Goal: Task Accomplishment & Management: Use online tool/utility

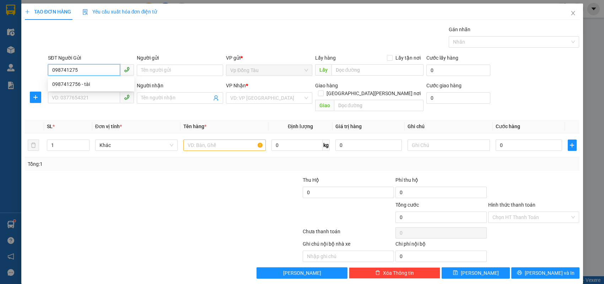
type input "0987412756"
click at [109, 82] on div "0987412756 - tài" at bounding box center [91, 84] width 78 height 8
type input "tài"
type input "0987412756"
click at [102, 95] on input "SĐT Người Nhận *" at bounding box center [84, 97] width 73 height 11
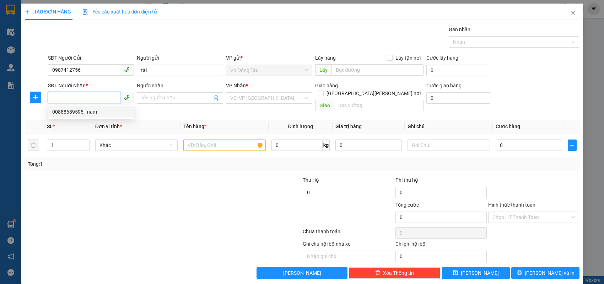
click at [97, 111] on div "00888689595 - nam" at bounding box center [91, 112] width 78 height 8
type input "00888689595"
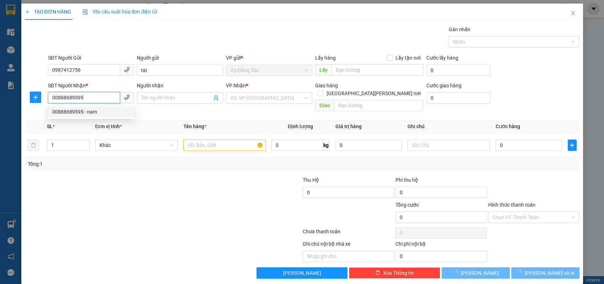
type input "nam"
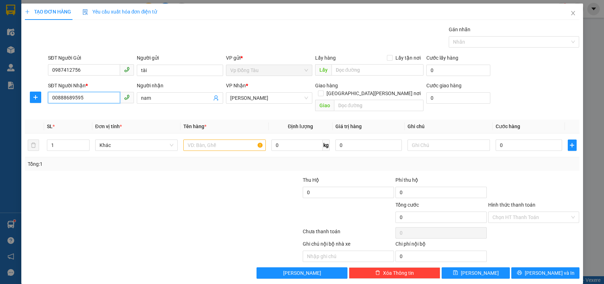
click at [58, 100] on input "00888689595" at bounding box center [84, 97] width 73 height 11
type input "0888689595"
click at [232, 140] on input "text" at bounding box center [224, 145] width 82 height 11
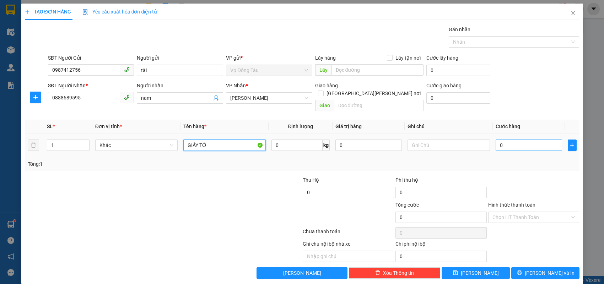
type input "GIẤY TỜ"
click at [536, 134] on td "0" at bounding box center [529, 146] width 72 height 24
click at [534, 140] on input "0" at bounding box center [529, 145] width 66 height 11
type input "3"
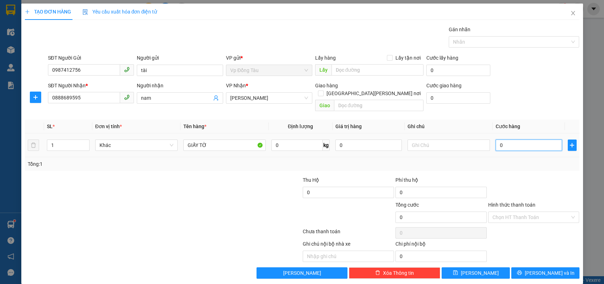
type input "3"
type input "30"
type input "30.000"
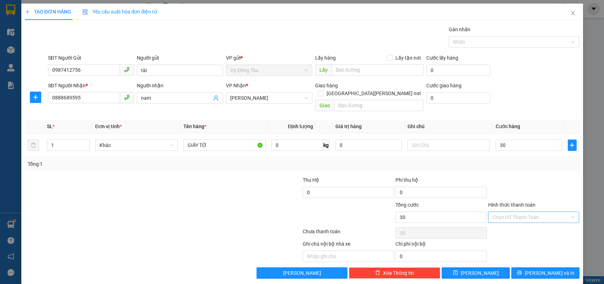
type input "30.000"
click at [509, 212] on input "Hình thức thanh toán" at bounding box center [532, 217] width 78 height 11
click at [503, 223] on div "Tại văn phòng" at bounding box center [534, 223] width 83 height 8
type input "0"
click at [522, 271] on icon "printer" at bounding box center [519, 273] width 5 height 5
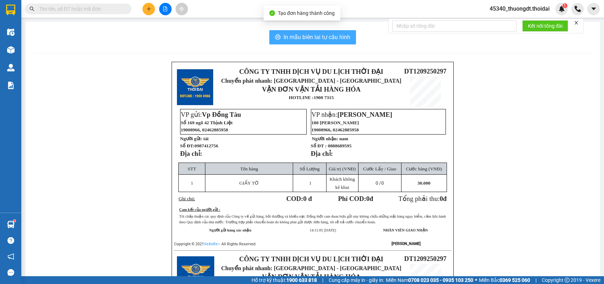
click at [336, 41] on span "In mẫu biên lai tự cấu hình" at bounding box center [317, 37] width 67 height 9
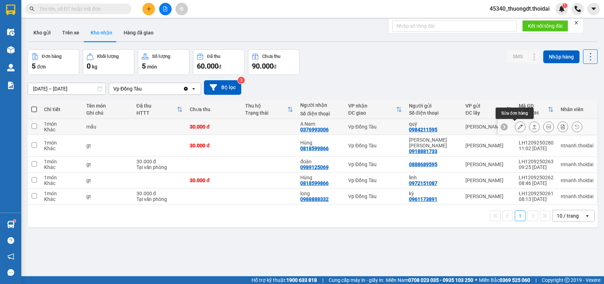
click at [518, 126] on icon at bounding box center [520, 126] width 5 height 5
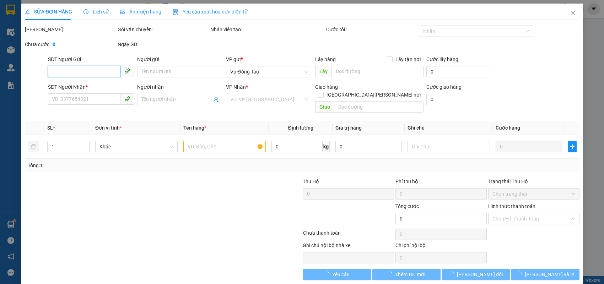
type input "0984211595"
type input "quý"
type input "0376993006"
type input "A Nam"
type input "30.000"
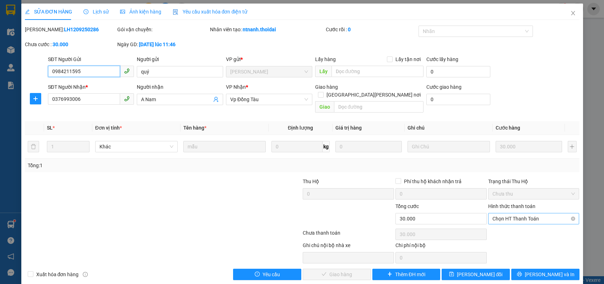
click at [528, 214] on span "Chọn HT Thanh Toán" at bounding box center [534, 219] width 83 height 11
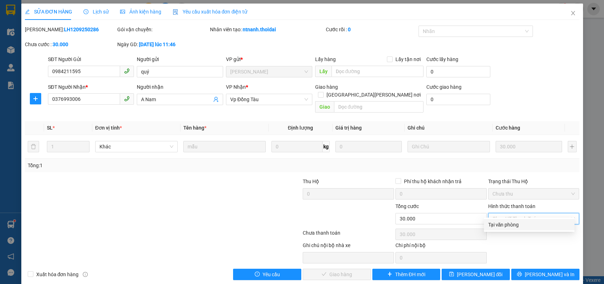
click at [512, 225] on div "Tại văn phòng" at bounding box center [529, 225] width 82 height 8
type input "0"
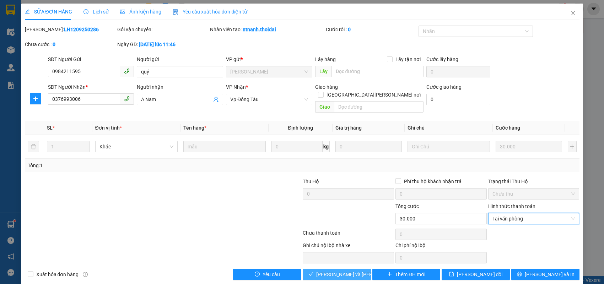
click at [358, 269] on button "[PERSON_NAME] và [PERSON_NAME] hàng" at bounding box center [337, 274] width 68 height 11
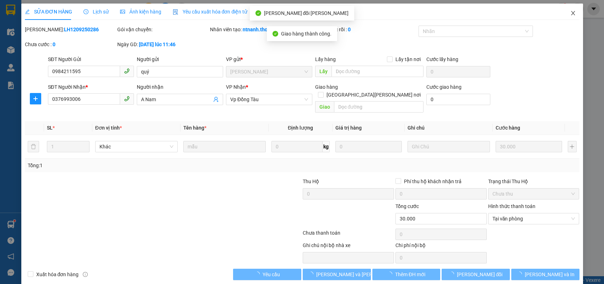
click at [571, 13] on icon "close" at bounding box center [574, 13] width 6 height 6
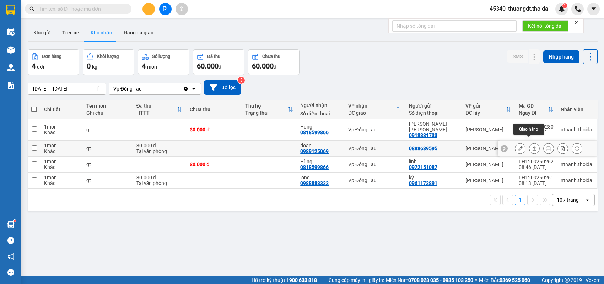
click at [530, 145] on button at bounding box center [535, 149] width 10 height 12
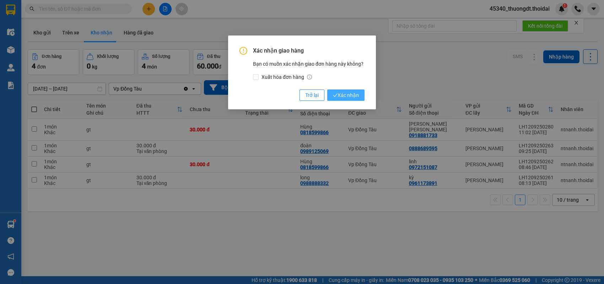
click at [355, 96] on span "Xác nhận" at bounding box center [346, 95] width 26 height 8
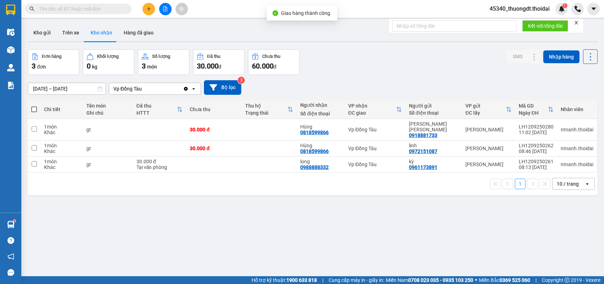
click at [243, 191] on div "ver 1.8.143 Kho gửi Trên xe [PERSON_NAME] Hàng đã [PERSON_NAME] hàng 3 đơn [PER…" at bounding box center [313, 163] width 576 height 284
click at [142, 11] on div at bounding box center [165, 9] width 53 height 12
click at [151, 6] on button at bounding box center [149, 9] width 12 height 12
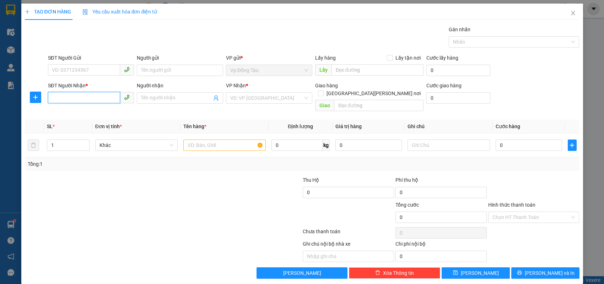
click at [112, 93] on input "SĐT Người Nhận *" at bounding box center [84, 97] width 73 height 11
type input "0988659666"
click at [151, 94] on input "Người nhận" at bounding box center [176, 98] width 71 height 8
click at [105, 74] on input "SĐT Người Gửi" at bounding box center [84, 69] width 73 height 11
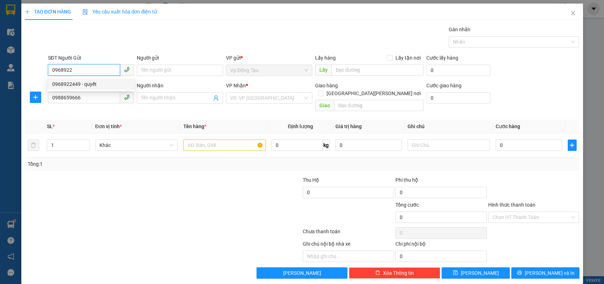
click at [99, 84] on div "0968922449 - quyết" at bounding box center [91, 84] width 78 height 8
type input "0968922449"
type input "quyết"
type input "0968922449"
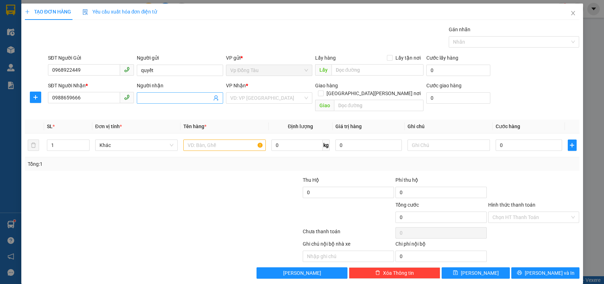
click at [174, 101] on input "Người nhận" at bounding box center [176, 98] width 71 height 8
type input "[PERSON_NAME]"
click at [232, 141] on input "text" at bounding box center [224, 145] width 82 height 11
type input "thùng hàng"
click at [517, 140] on input "0" at bounding box center [529, 145] width 66 height 11
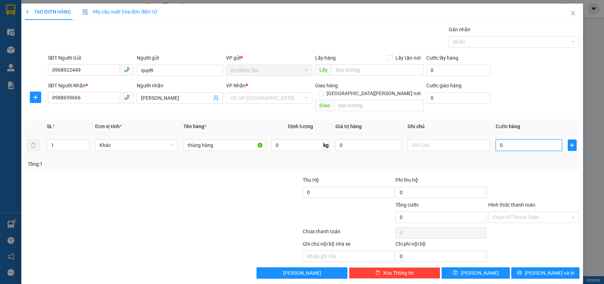
type input "6"
type input "60"
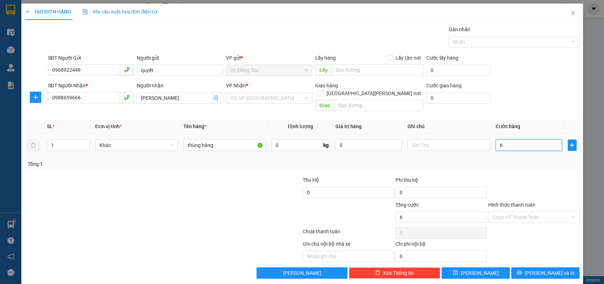
type input "60"
type input "60.000"
click at [546, 269] on span "[PERSON_NAME] và In" at bounding box center [550, 273] width 50 height 8
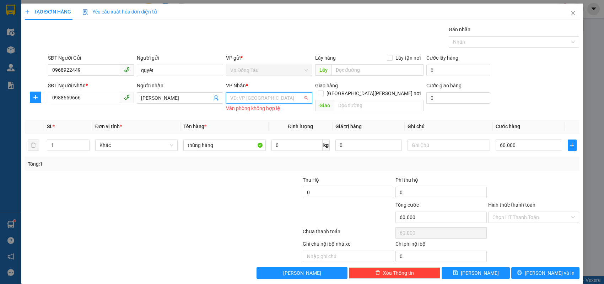
click at [267, 96] on input "search" at bounding box center [266, 98] width 73 height 11
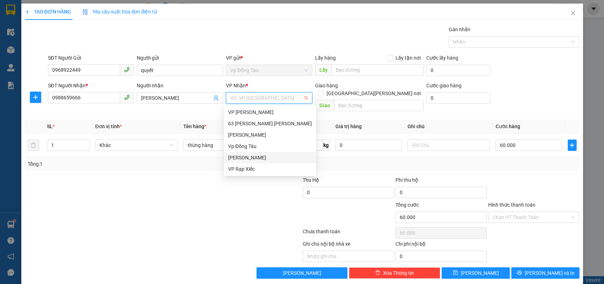
click at [253, 161] on div "[PERSON_NAME]" at bounding box center [270, 158] width 84 height 8
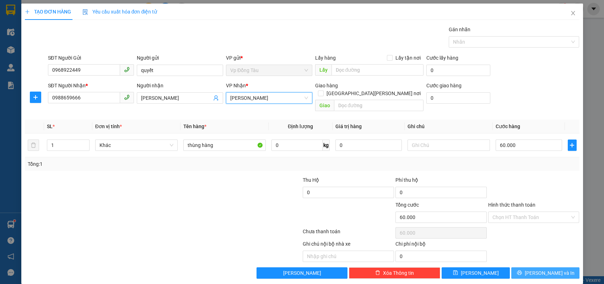
click at [529, 268] on button "[PERSON_NAME] và In" at bounding box center [546, 273] width 68 height 11
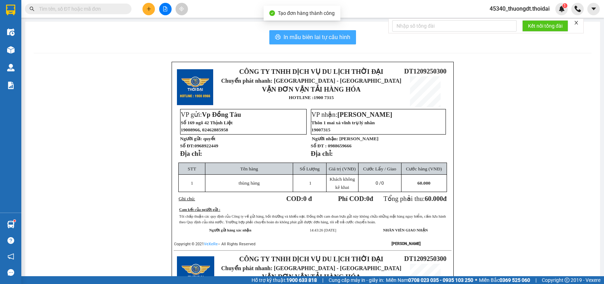
click at [301, 35] on span "In mẫu biên lai tự cấu hình" at bounding box center [317, 37] width 67 height 9
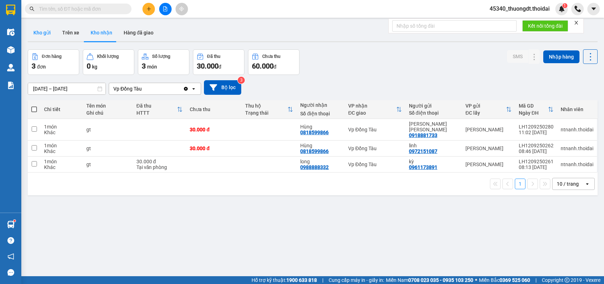
click at [48, 34] on button "Kho gửi" at bounding box center [42, 32] width 29 height 17
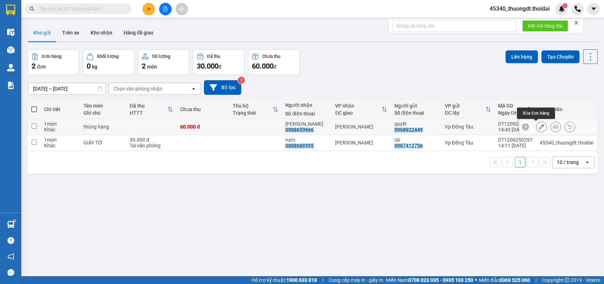
click at [539, 129] on icon at bounding box center [541, 126] width 5 height 5
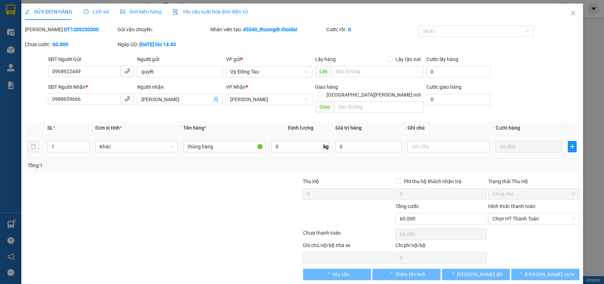
type input "0968922449"
type input "quyết"
type input "0988659666"
type input "[PERSON_NAME]"
type input "60.000"
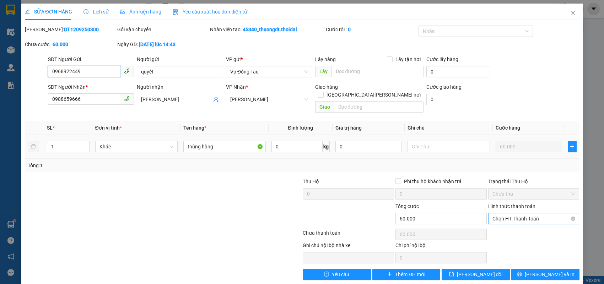
click at [523, 214] on span "Chọn HT Thanh Toán" at bounding box center [534, 219] width 83 height 11
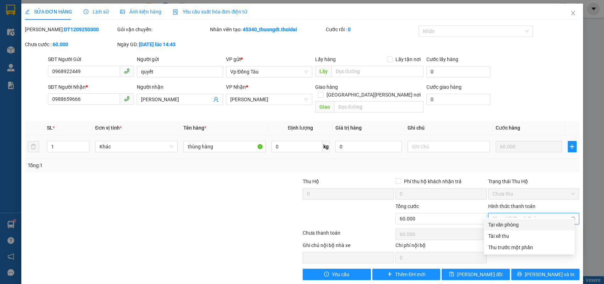
click at [507, 229] on div "Tại văn phòng" at bounding box center [529, 225] width 82 height 8
type input "0"
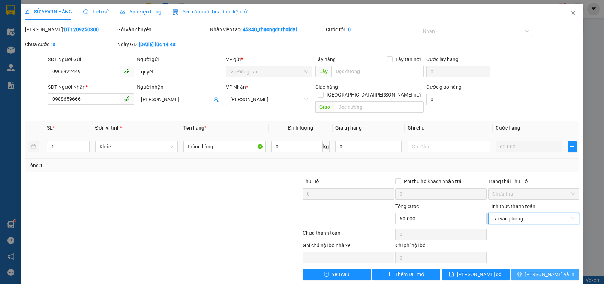
click at [532, 269] on button "[PERSON_NAME] và In" at bounding box center [546, 274] width 68 height 11
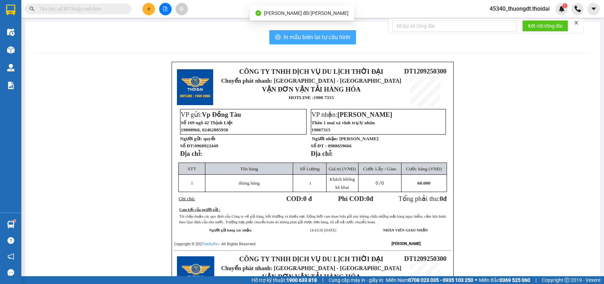
click at [303, 38] on span "In mẫu biên lai tự cấu hình" at bounding box center [317, 37] width 67 height 9
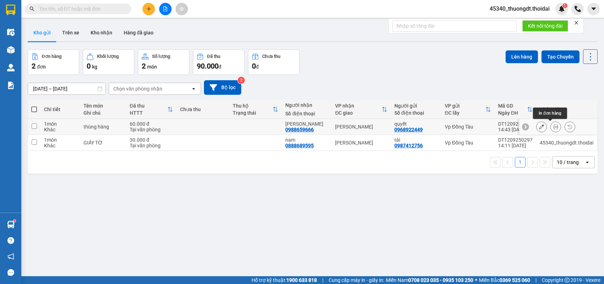
click at [554, 129] on icon at bounding box center [556, 126] width 5 height 5
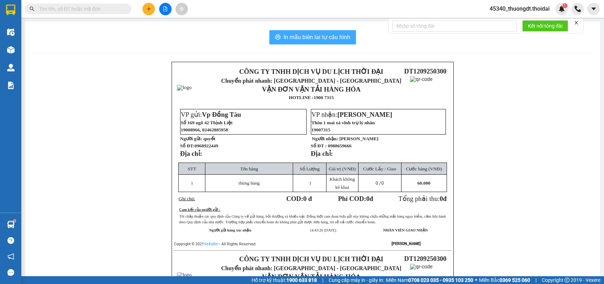
click at [301, 41] on span "In mẫu biên lai tự cấu hình" at bounding box center [317, 37] width 67 height 9
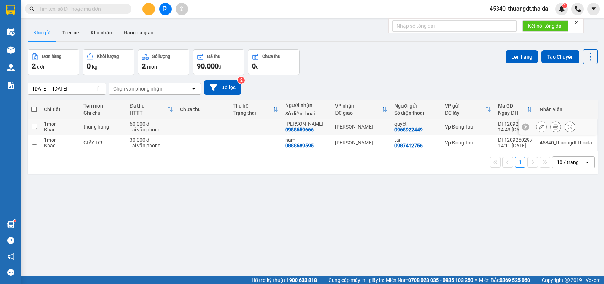
click at [180, 129] on td at bounding box center [203, 127] width 53 height 16
checkbox input "true"
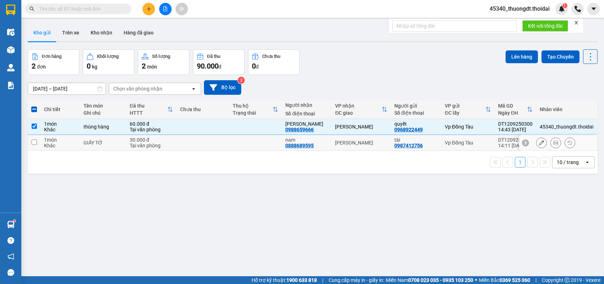
click at [161, 147] on div "Tại văn phòng" at bounding box center [151, 146] width 43 height 6
checkbox input "true"
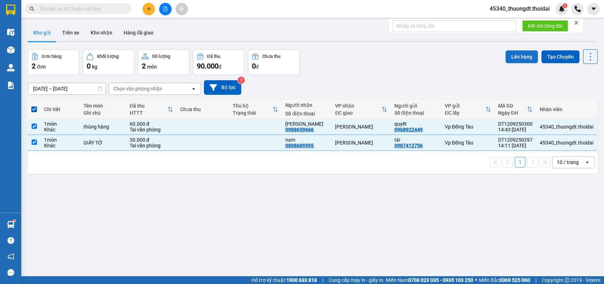
click at [511, 58] on button "Lên hàng" at bounding box center [522, 56] width 32 height 13
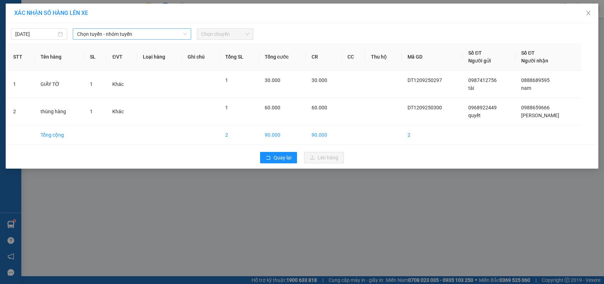
click at [127, 36] on span "Chọn tuyến - nhóm tuyến" at bounding box center [132, 34] width 110 height 11
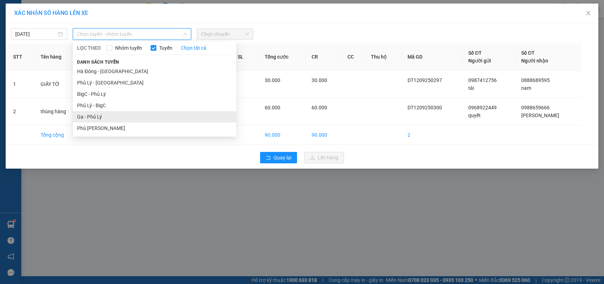
click at [101, 114] on li "Ga - Phủ Lý" at bounding box center [155, 116] width 164 height 11
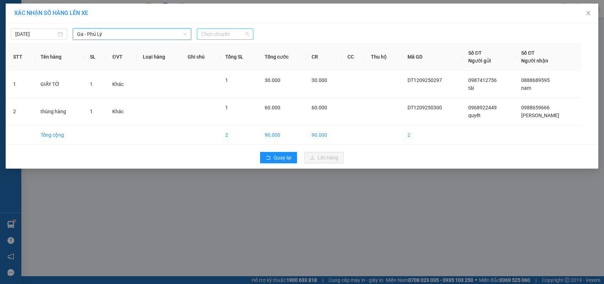
click at [239, 33] on span "Chọn chuyến" at bounding box center [225, 34] width 48 height 11
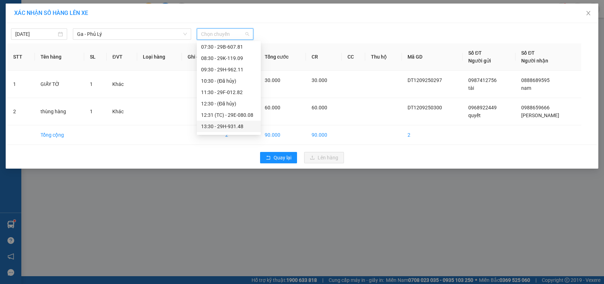
scroll to position [71, 0]
click at [239, 101] on div "14:30 - 29H-932.27" at bounding box center [228, 102] width 55 height 8
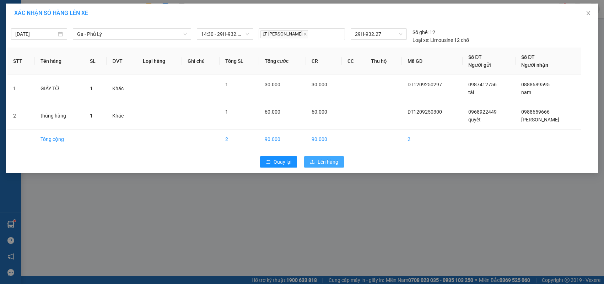
click at [315, 160] on button "Lên hàng" at bounding box center [324, 161] width 40 height 11
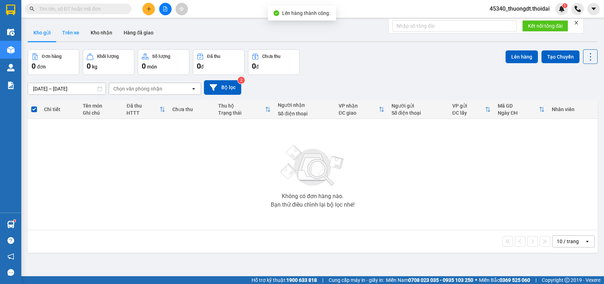
click at [70, 34] on button "Trên xe" at bounding box center [71, 32] width 28 height 17
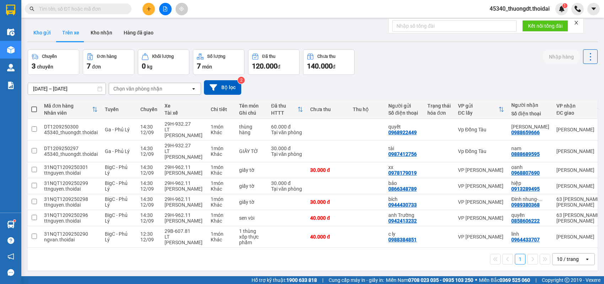
click at [42, 35] on button "Kho gửi" at bounding box center [42, 32] width 29 height 17
